Goal: Task Accomplishment & Management: Complete application form

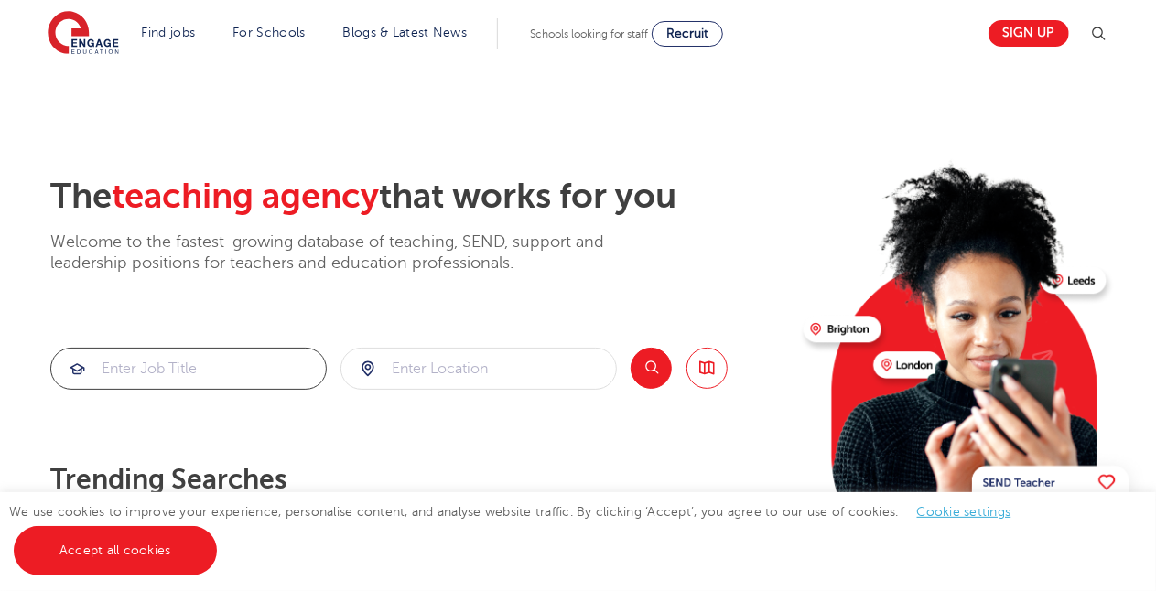
click at [240, 379] on input "search" at bounding box center [188, 369] width 275 height 40
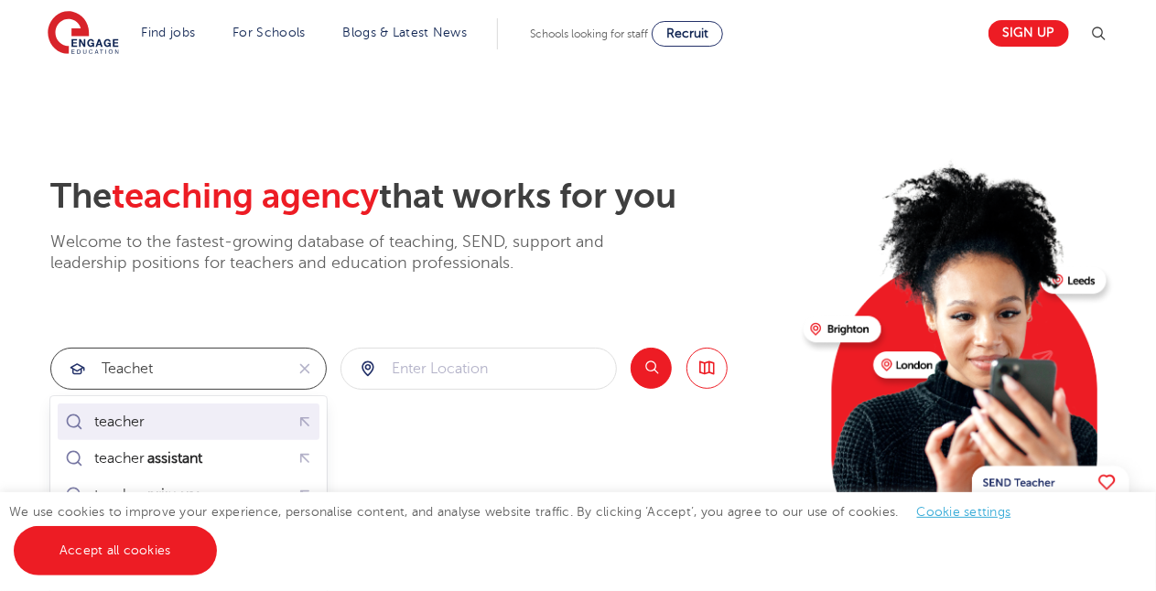
click at [174, 428] on div "teacher" at bounding box center [188, 422] width 255 height 28
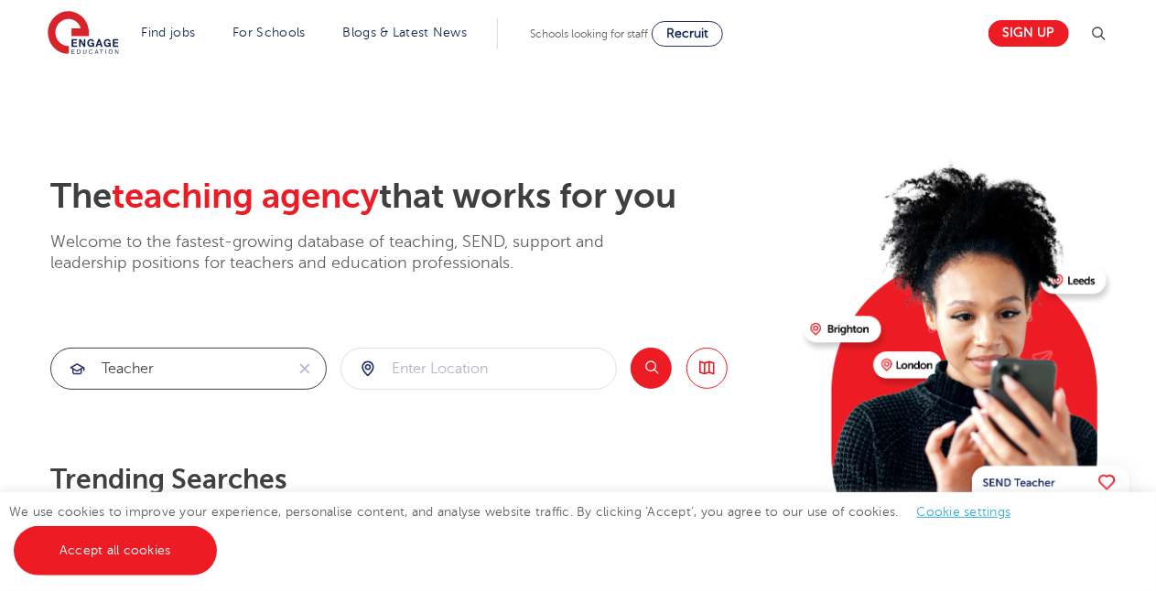
type input "teacher"
click at [465, 374] on input "search" at bounding box center [479, 369] width 275 height 40
click button "Submit" at bounding box center [0, 0] width 0 height 0
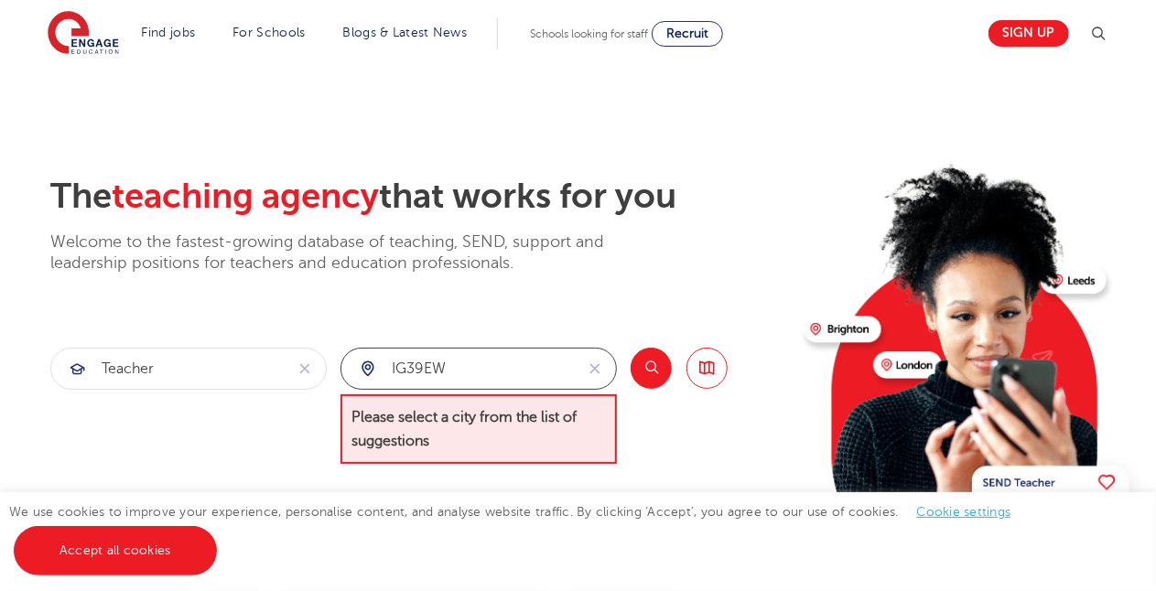
click at [413, 363] on input "IG39EW" at bounding box center [458, 369] width 233 height 40
type input "IG3 9EW"
click at [652, 365] on button "Search" at bounding box center [651, 368] width 41 height 41
click at [645, 365] on button "Search" at bounding box center [651, 368] width 41 height 41
click at [631, 348] on button "Search" at bounding box center [651, 368] width 41 height 41
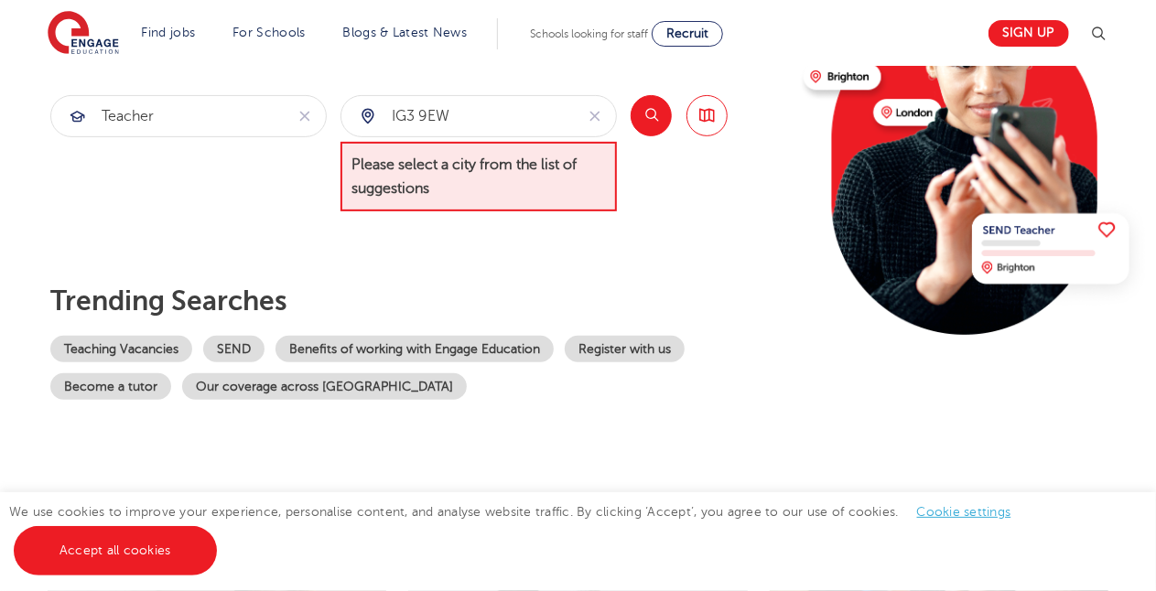
scroll to position [258, 0]
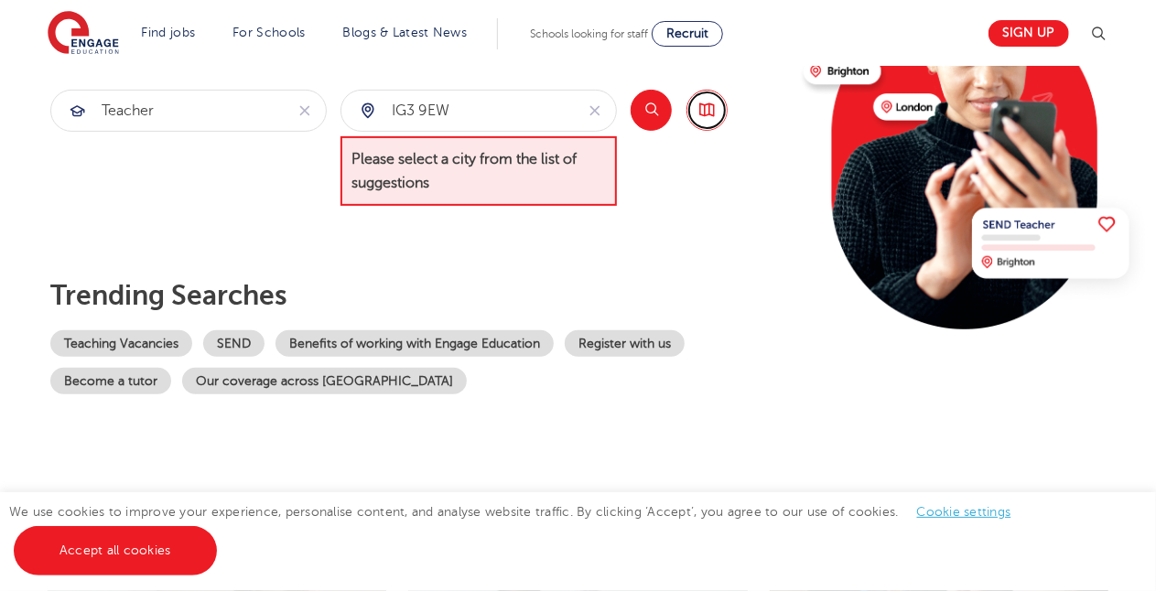
click at [700, 108] on link "Browse all Jobs" at bounding box center [707, 110] width 41 height 41
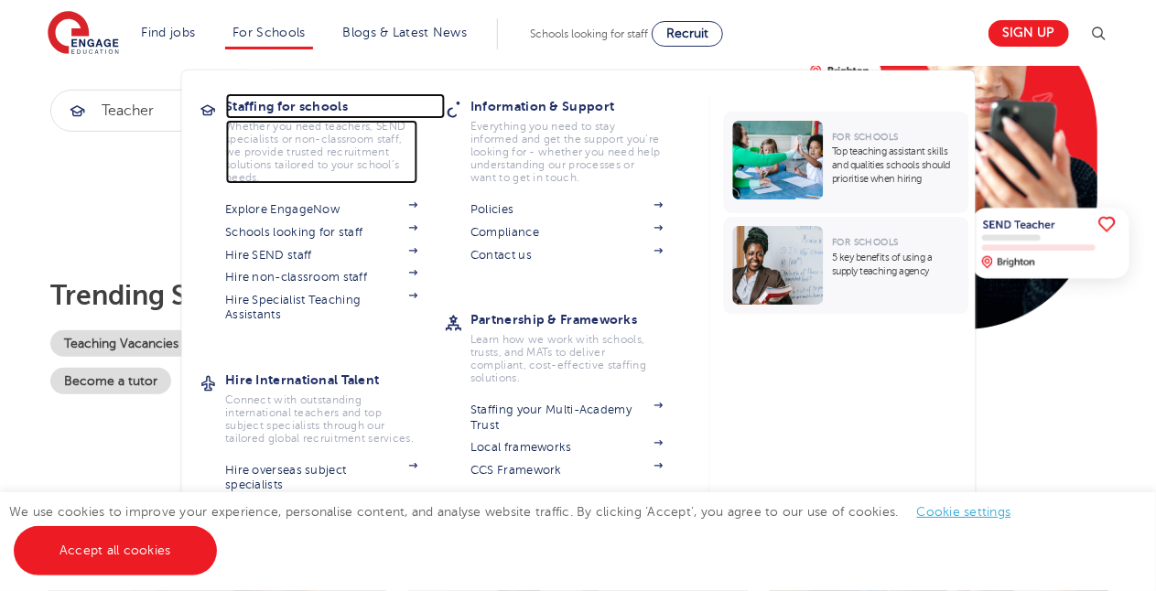
click at [404, 174] on p "Whether you need teachers, SEND specialists or non-classroom staff, we provide …" at bounding box center [321, 152] width 192 height 64
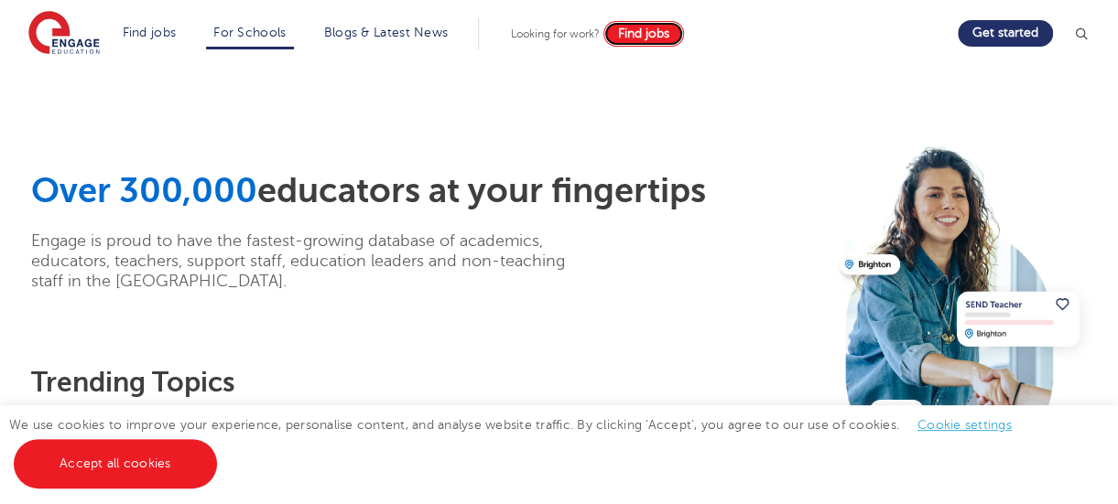
click at [651, 36] on span "Find jobs" at bounding box center [643, 34] width 51 height 14
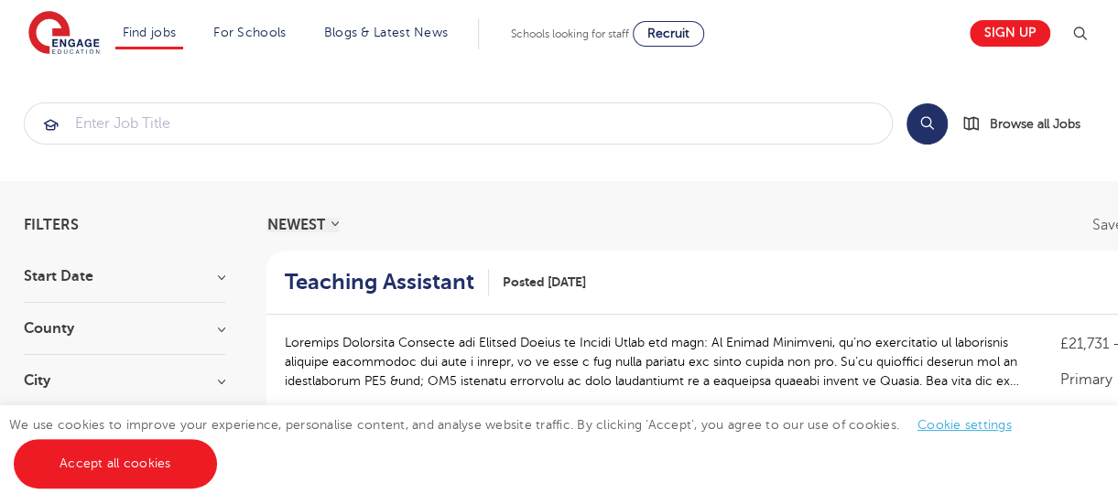
click at [215, 276] on h3 "Start Date" at bounding box center [124, 276] width 201 height 15
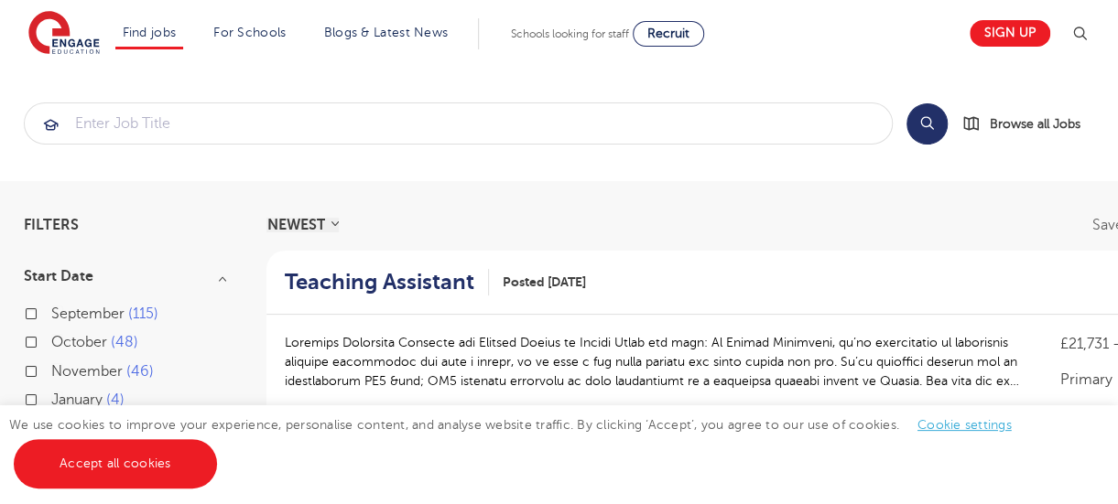
click at [51, 374] on label "November 46" at bounding box center [102, 372] width 103 height 24
click at [51, 374] on input "November 46" at bounding box center [57, 369] width 12 height 12
checkbox input "true"
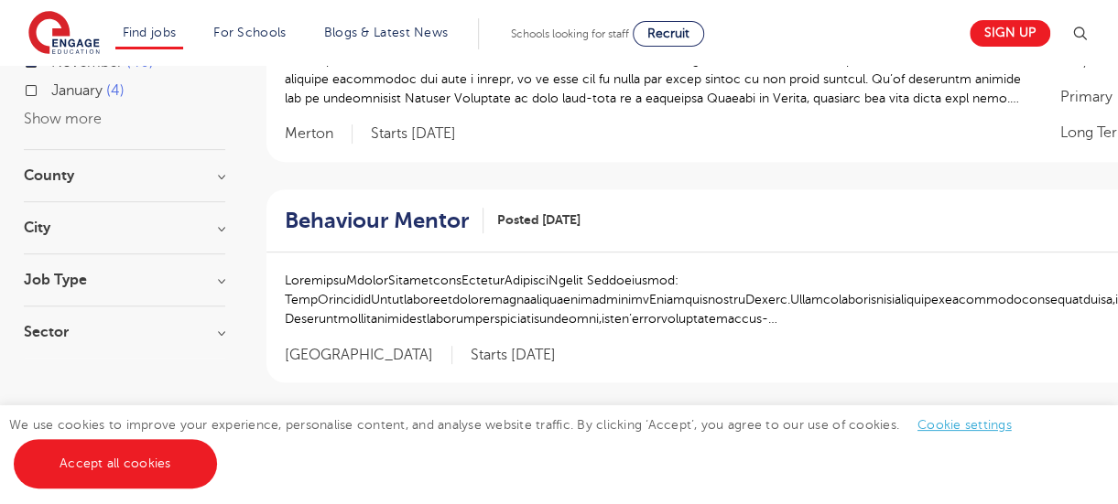
scroll to position [313, 0]
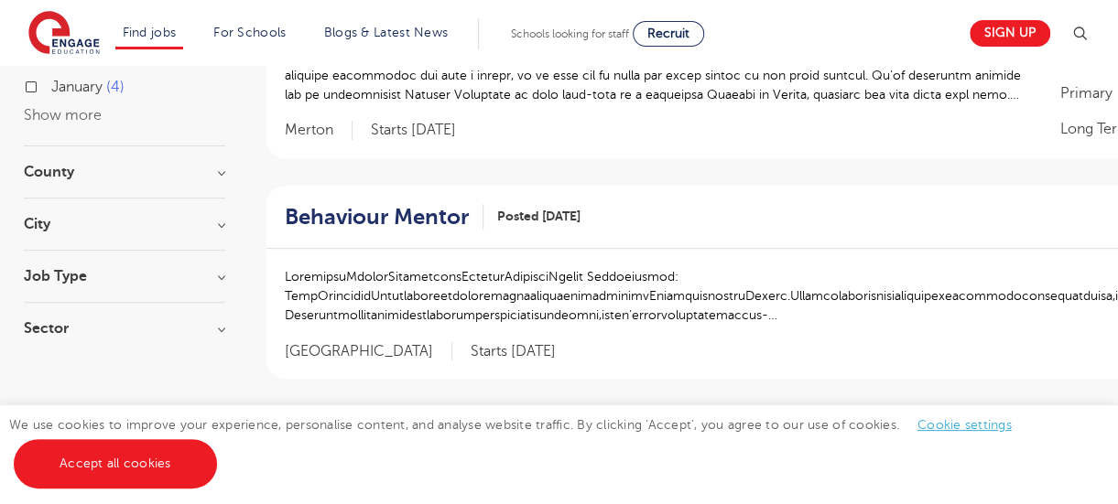
click at [222, 169] on h3 "County" at bounding box center [124, 172] width 201 height 15
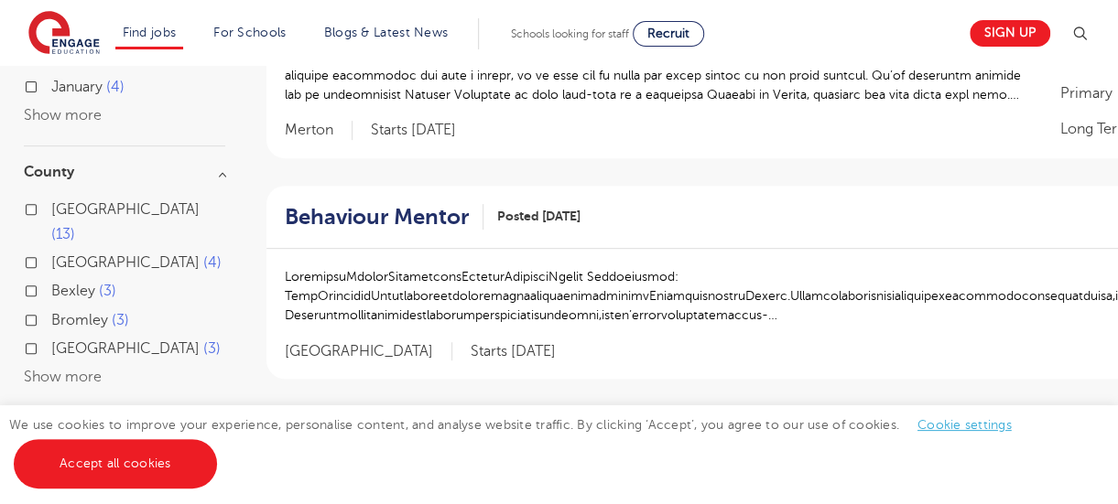
click at [70, 369] on button "Show more" at bounding box center [63, 377] width 78 height 16
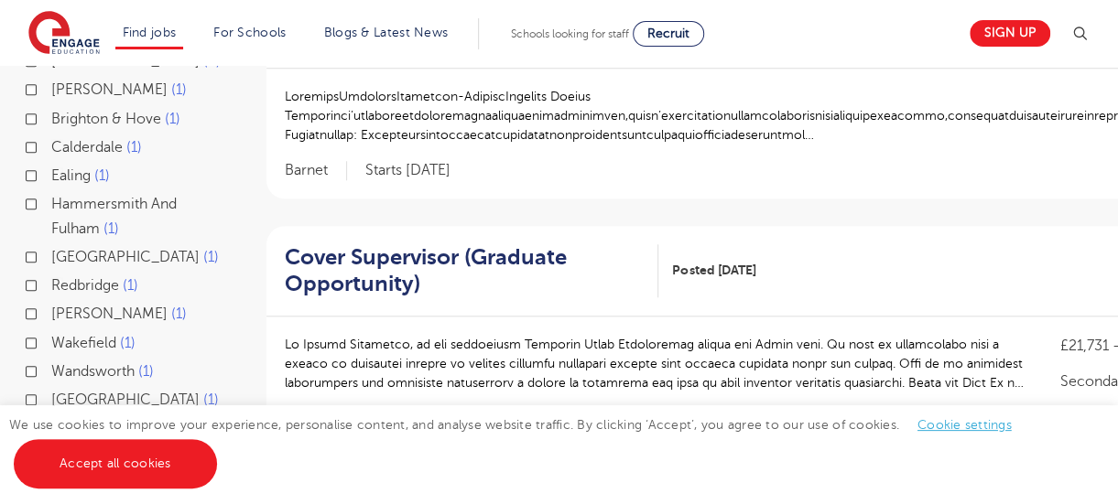
scroll to position [716, 0]
click at [51, 273] on label "Redbridge 1" at bounding box center [94, 285] width 87 height 24
click at [51, 277] on input "Redbridge 1" at bounding box center [57, 283] width 12 height 12
checkbox input "true"
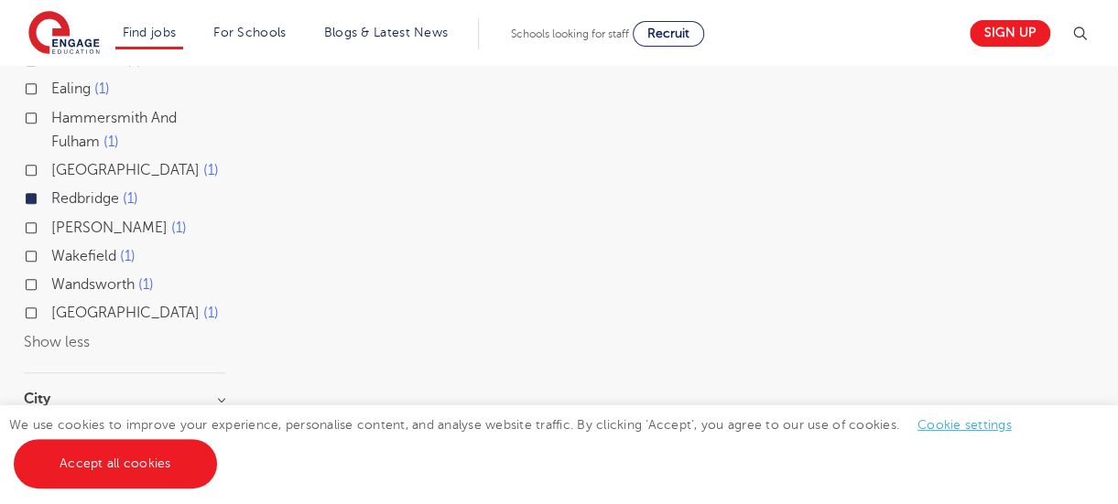
scroll to position [630, 0]
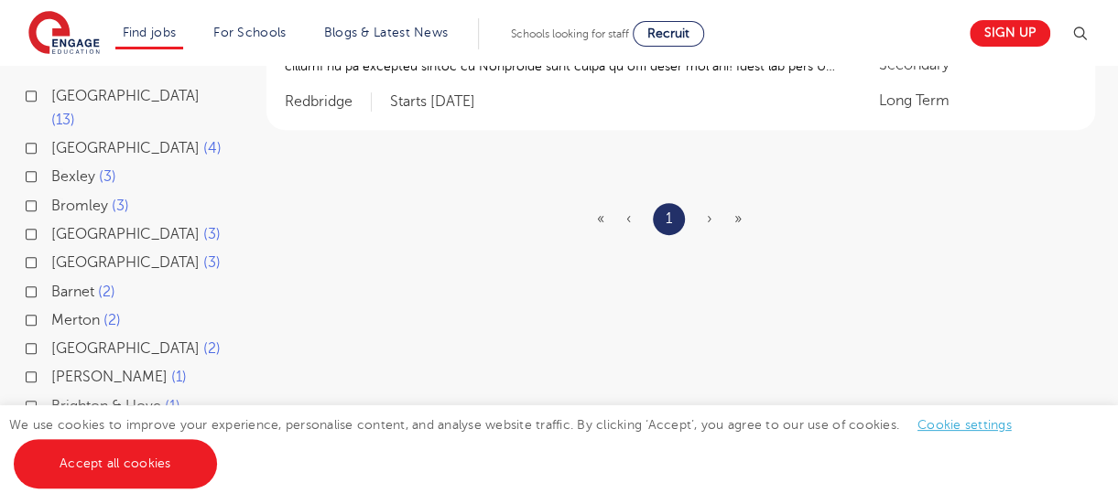
scroll to position [337, 0]
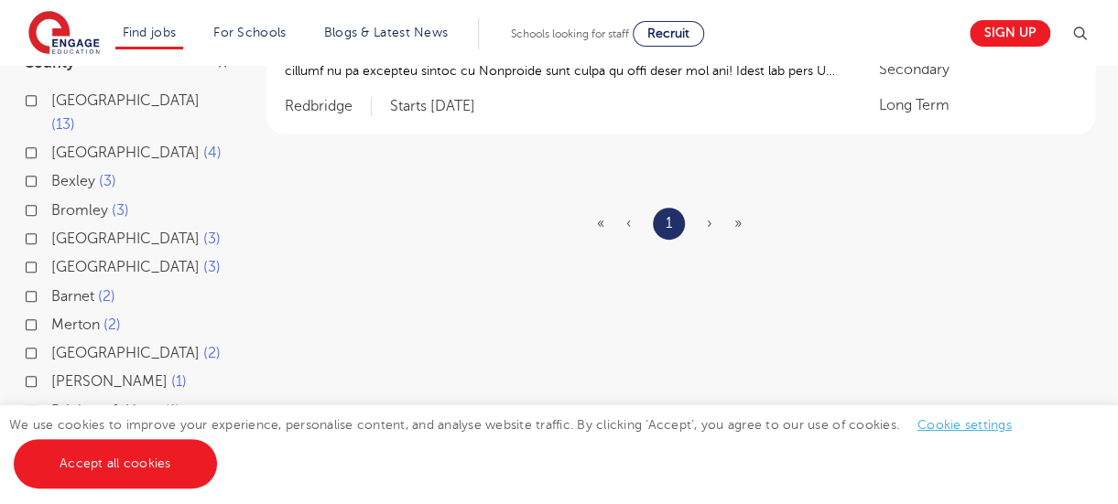
click at [556, 268] on section "NEWEST OLDEST Save job alert 1 result Art and Design Teacher - [GEOGRAPHIC_DATA…" at bounding box center [680, 394] width 829 height 1027
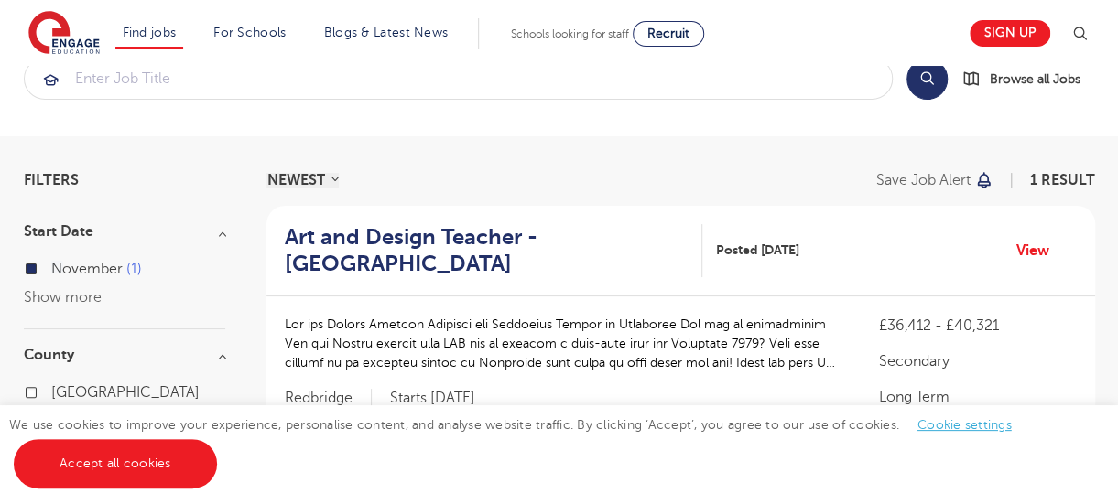
scroll to position [0, 0]
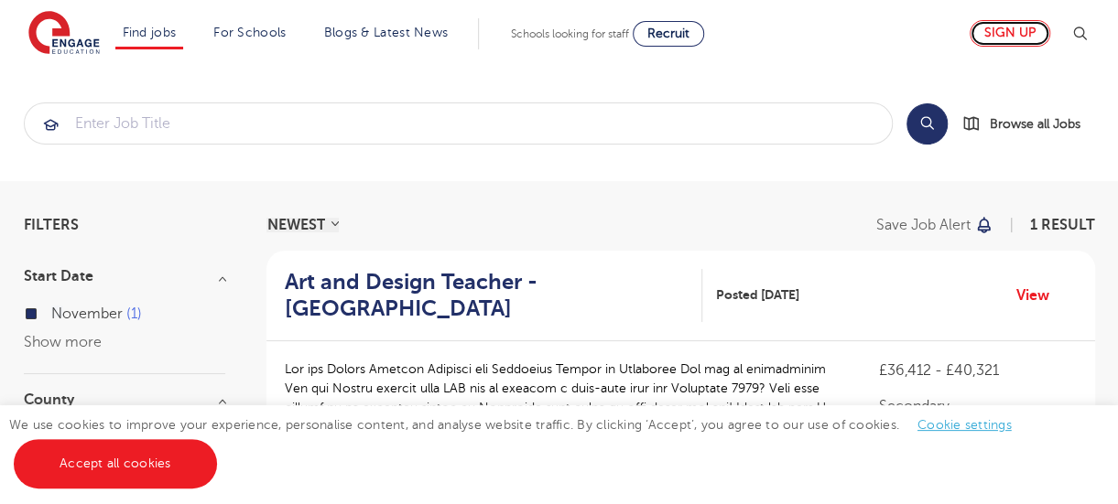
click at [1009, 32] on link "Sign up" at bounding box center [1010, 33] width 81 height 27
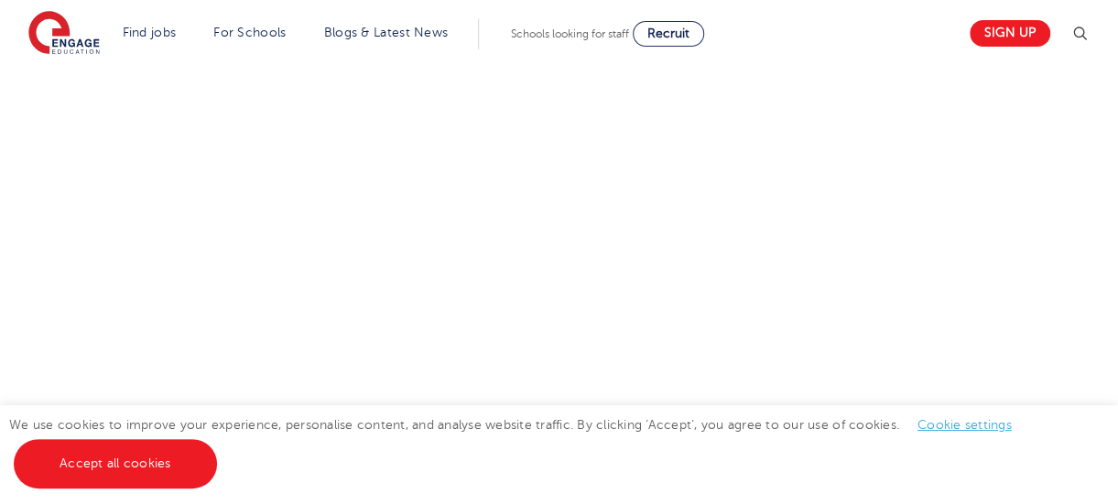
scroll to position [938, 0]
